Goal: Information Seeking & Learning: Learn about a topic

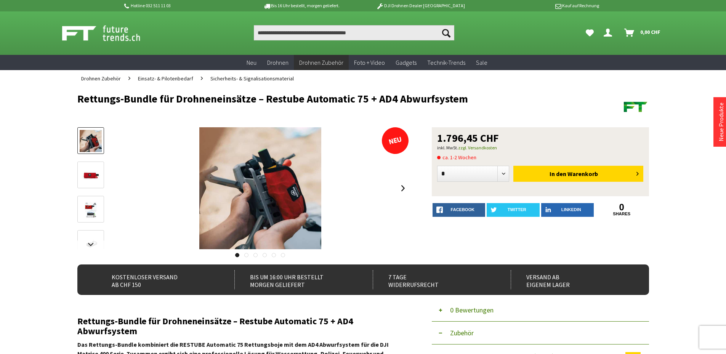
click at [90, 174] on img at bounding box center [91, 175] width 22 height 22
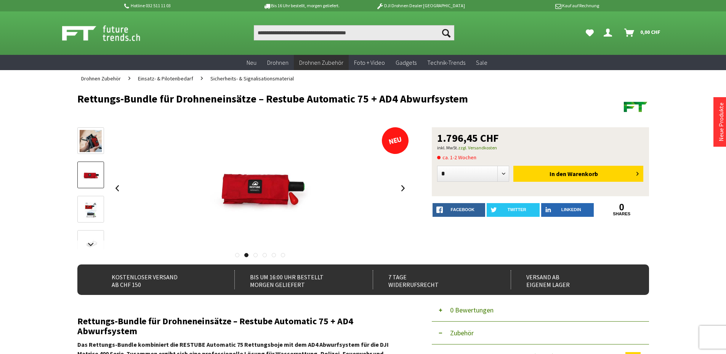
click at [86, 211] on img at bounding box center [91, 210] width 22 height 22
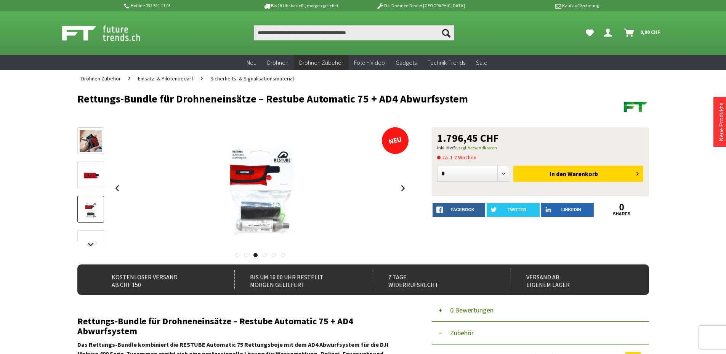
click at [89, 235] on link at bounding box center [90, 243] width 27 height 27
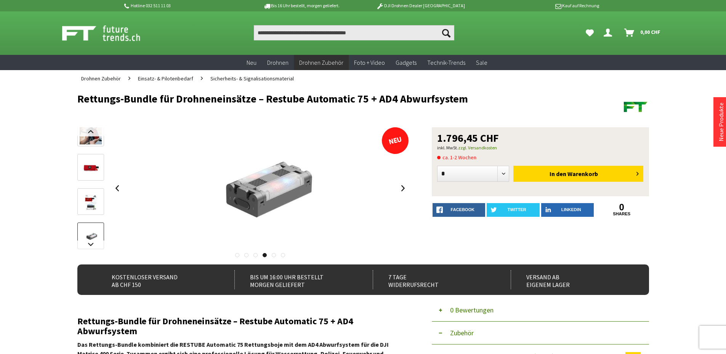
click at [265, 75] on span "Sicherheits- & Signalisationsmaterial" at bounding box center [251, 78] width 83 height 7
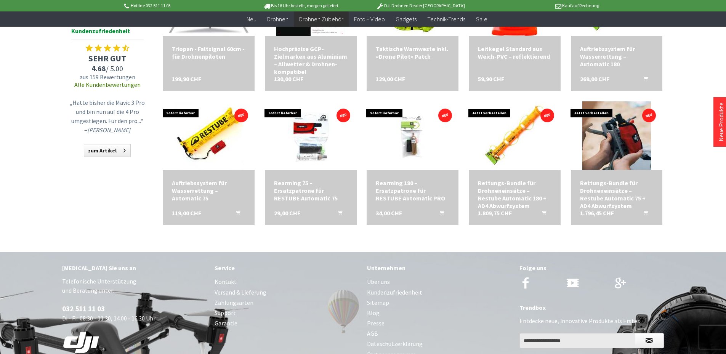
scroll to position [343, 0]
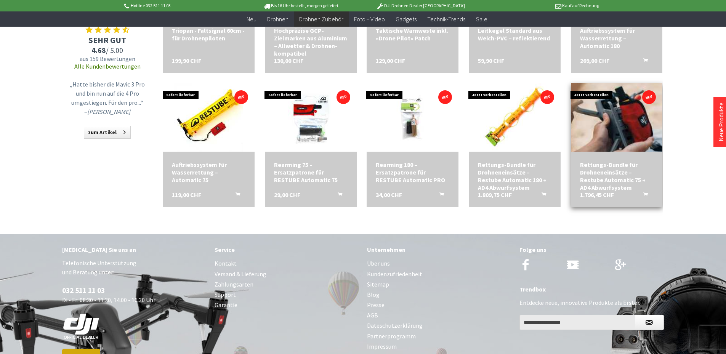
click at [621, 123] on img at bounding box center [617, 117] width 96 height 96
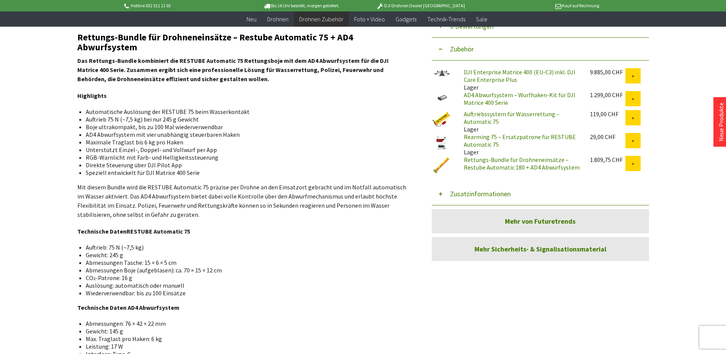
scroll to position [114, 0]
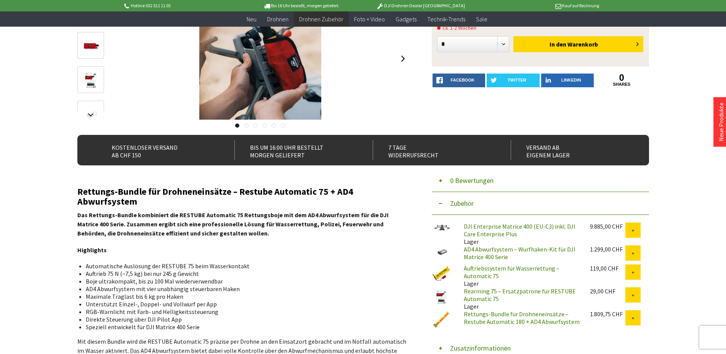
click at [480, 268] on link "Auftriebssystem für Wasserrettung – Automatic 75" at bounding box center [512, 271] width 96 height 15
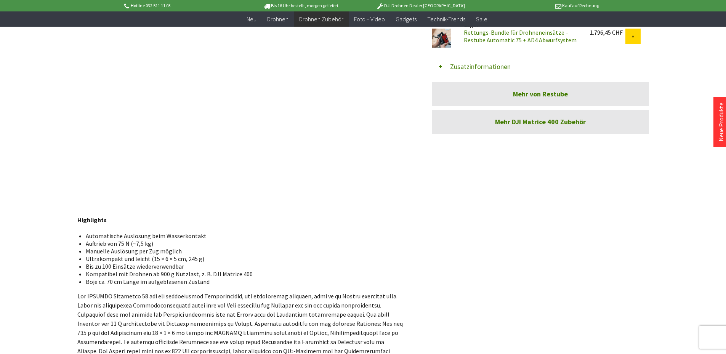
scroll to position [76, 0]
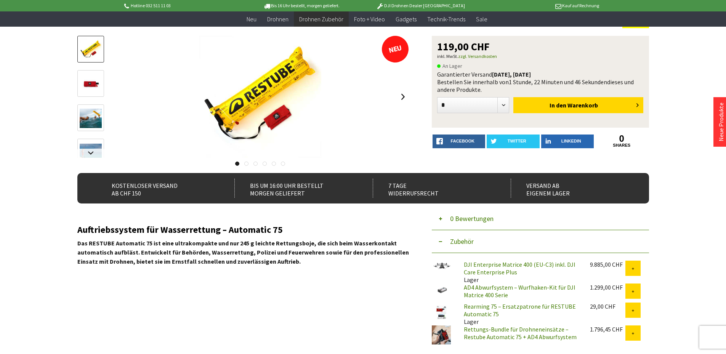
click at [513, 306] on link "Rearming 75 – Ersatzpatrone für RESTUBE Automatic 75" at bounding box center [520, 310] width 112 height 15
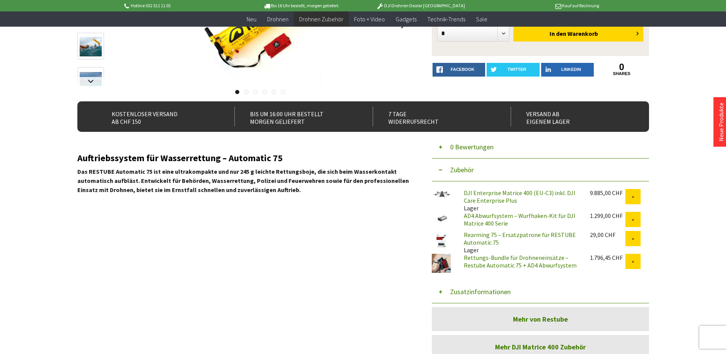
scroll to position [191, 0]
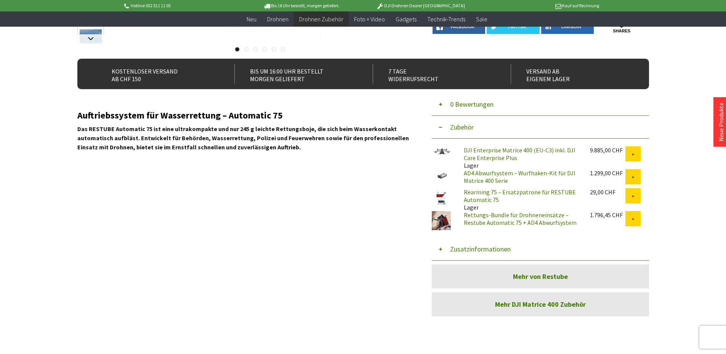
click at [496, 181] on link "AD4 Abwurfsystem – Wurfhaken-Kit für DJI Matrice 400 Serie" at bounding box center [520, 176] width 112 height 15
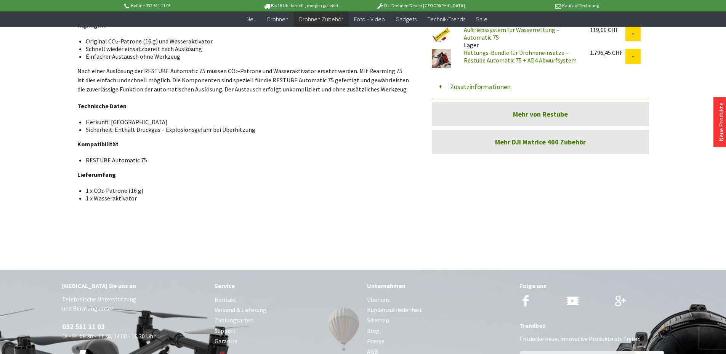
scroll to position [305, 0]
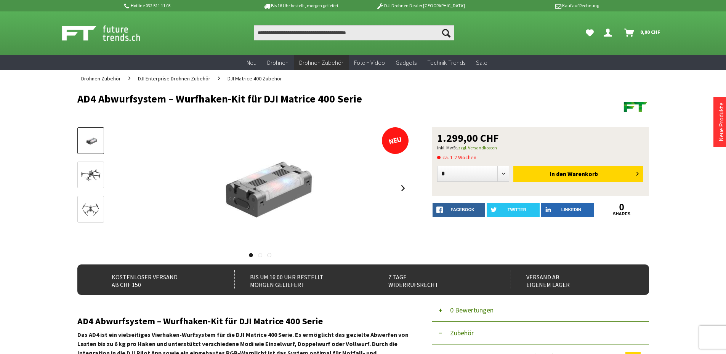
click at [107, 170] on div "AD4 Abwurfsystem – Wurfhaken-Kit für DJI Matrice 400 Serie" at bounding box center [243, 192] width 332 height 130
click at [86, 174] on img at bounding box center [91, 176] width 22 height 16
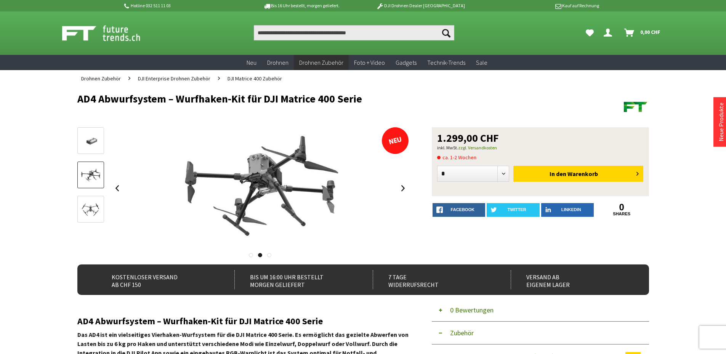
click at [97, 204] on img at bounding box center [91, 210] width 22 height 16
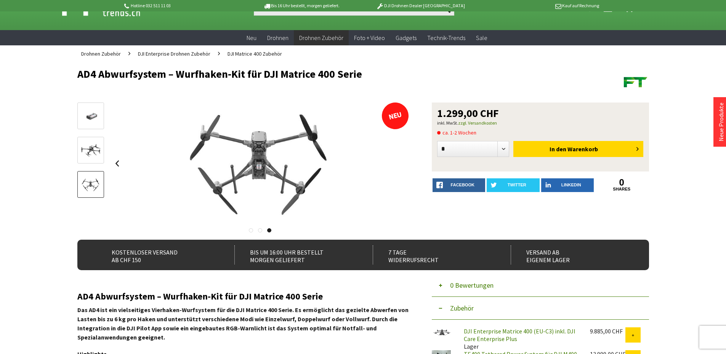
scroll to position [38, 0]
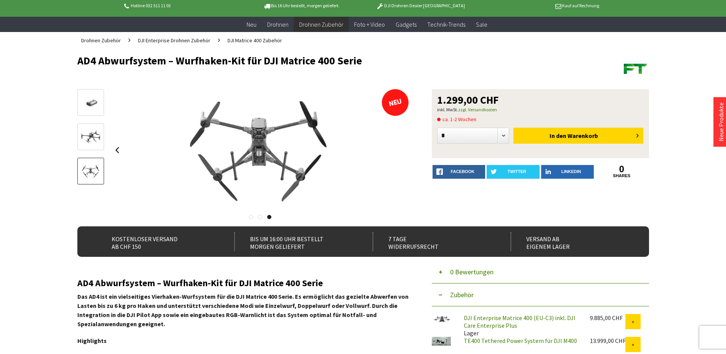
click at [249, 216] on link at bounding box center [251, 217] width 4 height 4
